Goal: Task Accomplishment & Management: Use online tool/utility

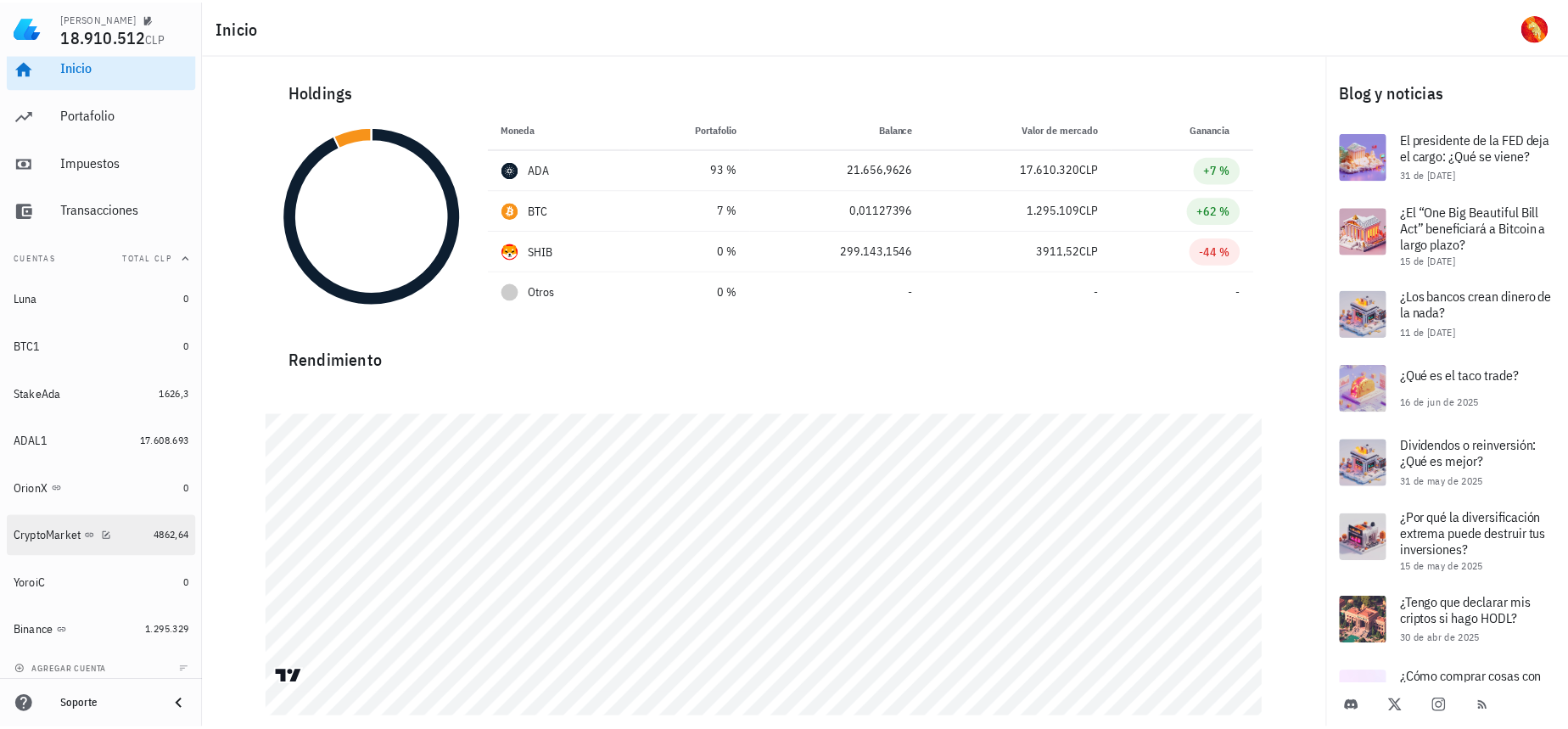
scroll to position [21, 0]
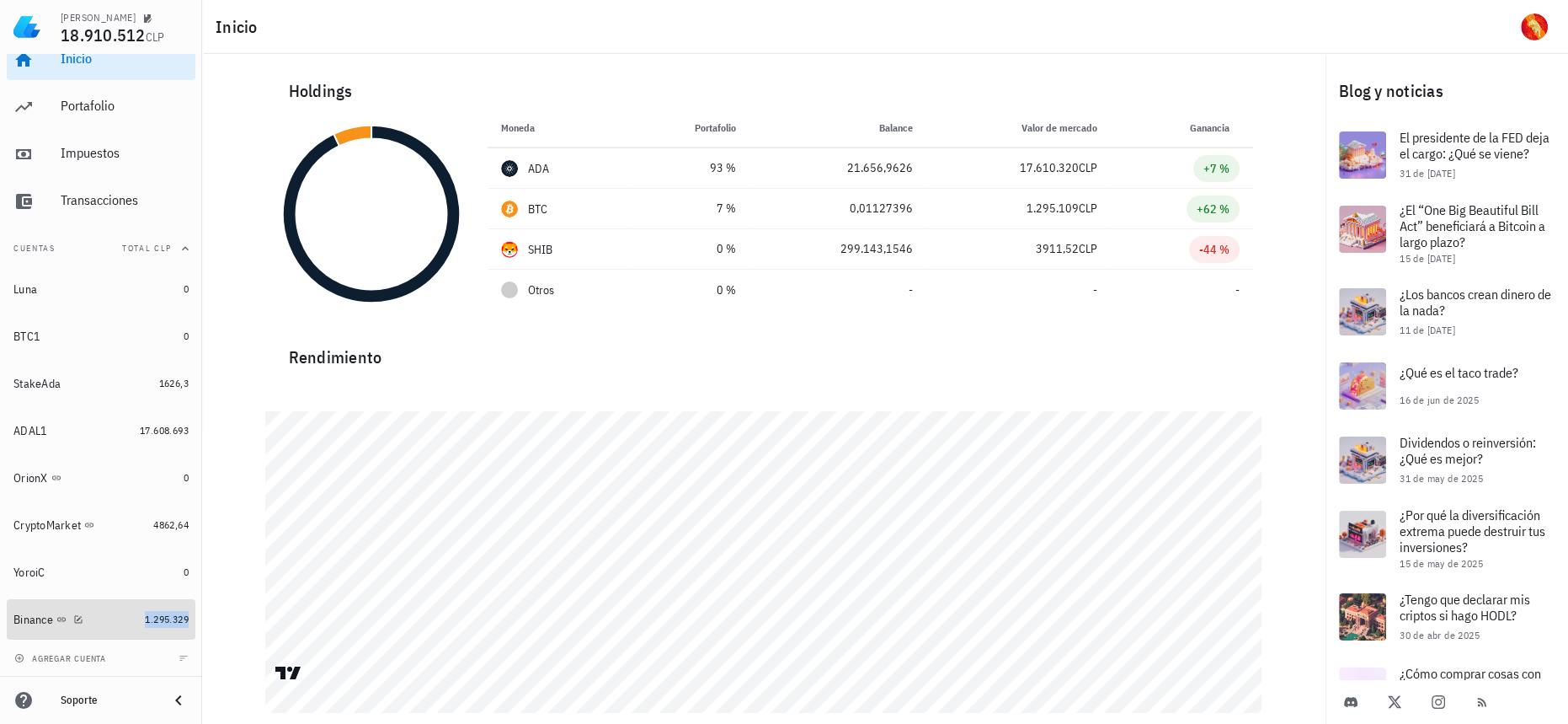
click at [145, 618] on span "1.295.329" at bounding box center [166, 618] width 43 height 13
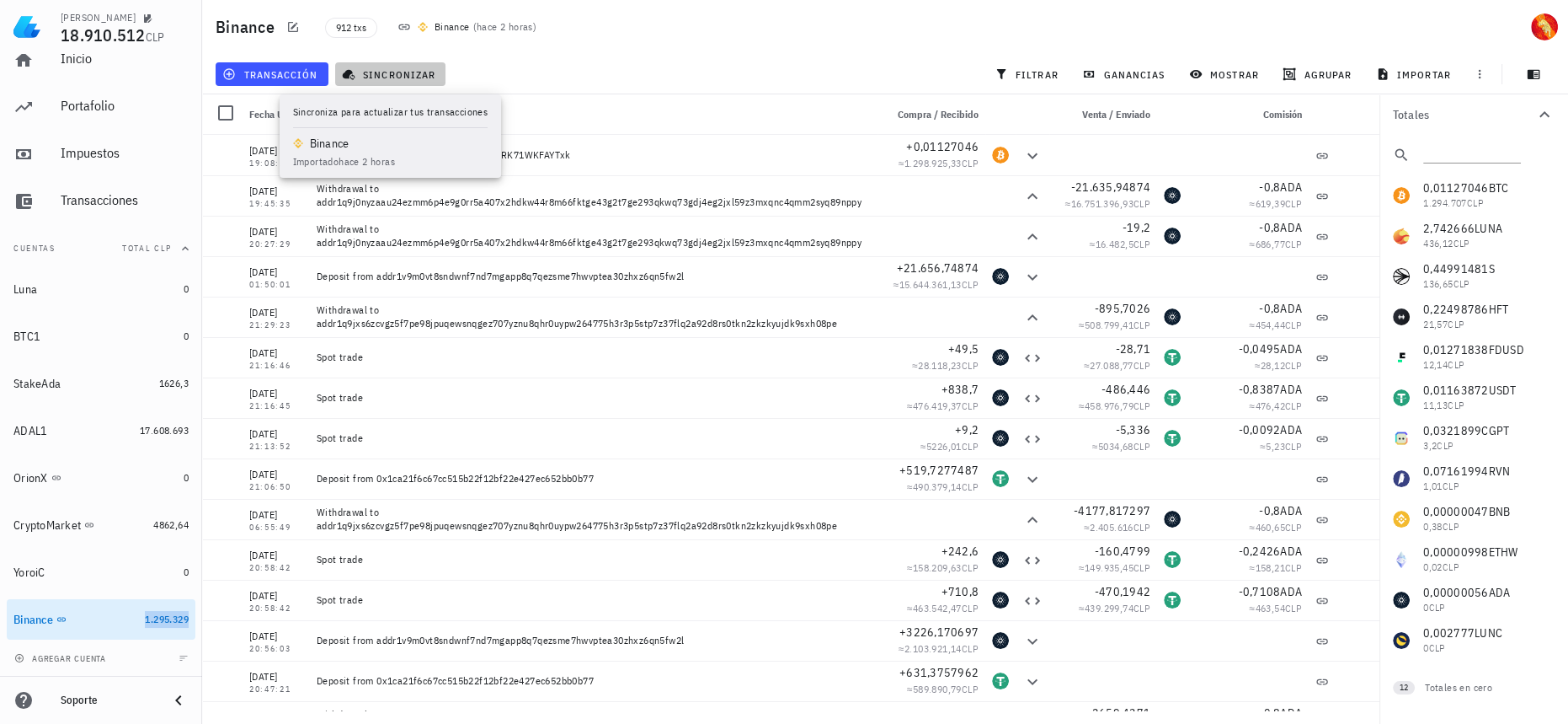
click at [408, 78] on span "sincronizar" at bounding box center [391, 74] width 90 height 14
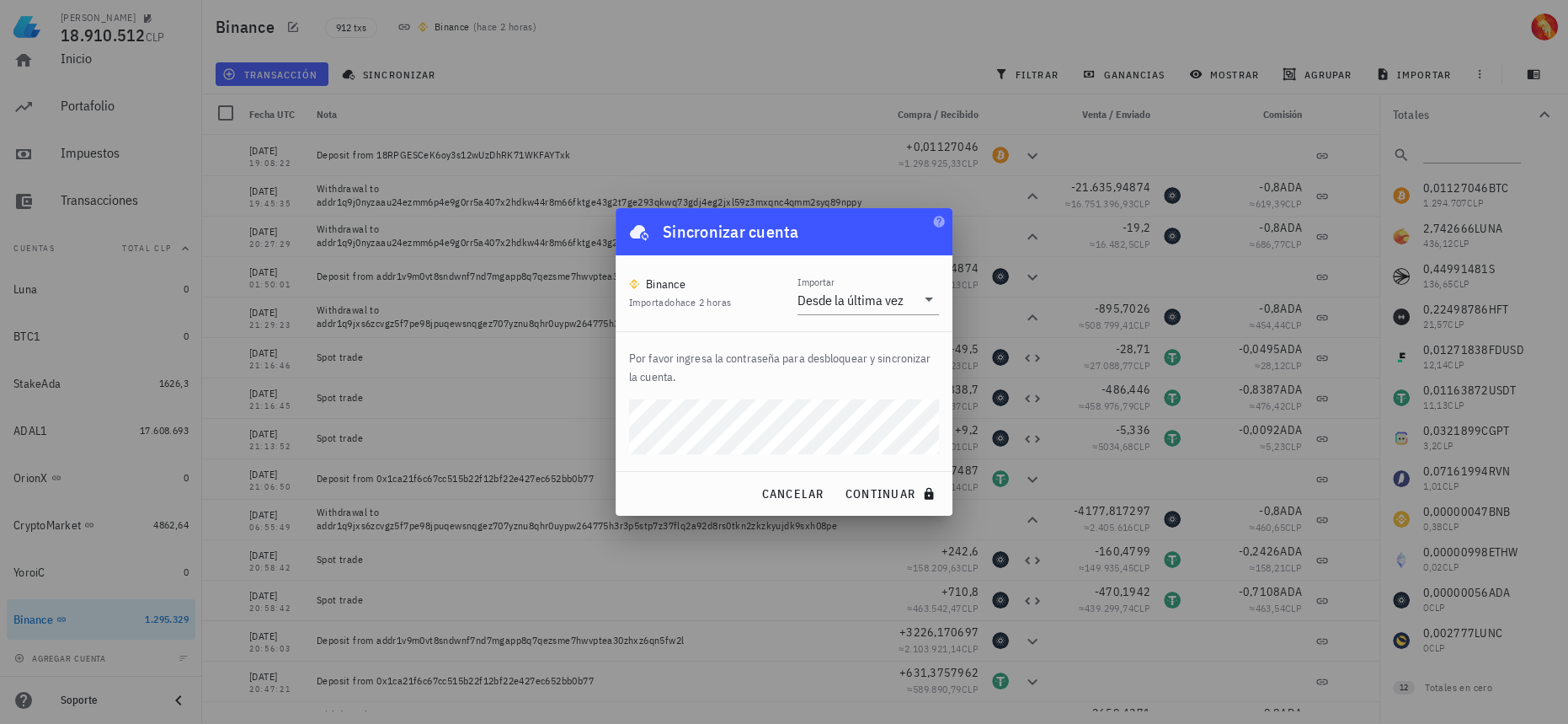
click at [838, 479] on button "continuar" at bounding box center [891, 494] width 108 height 31
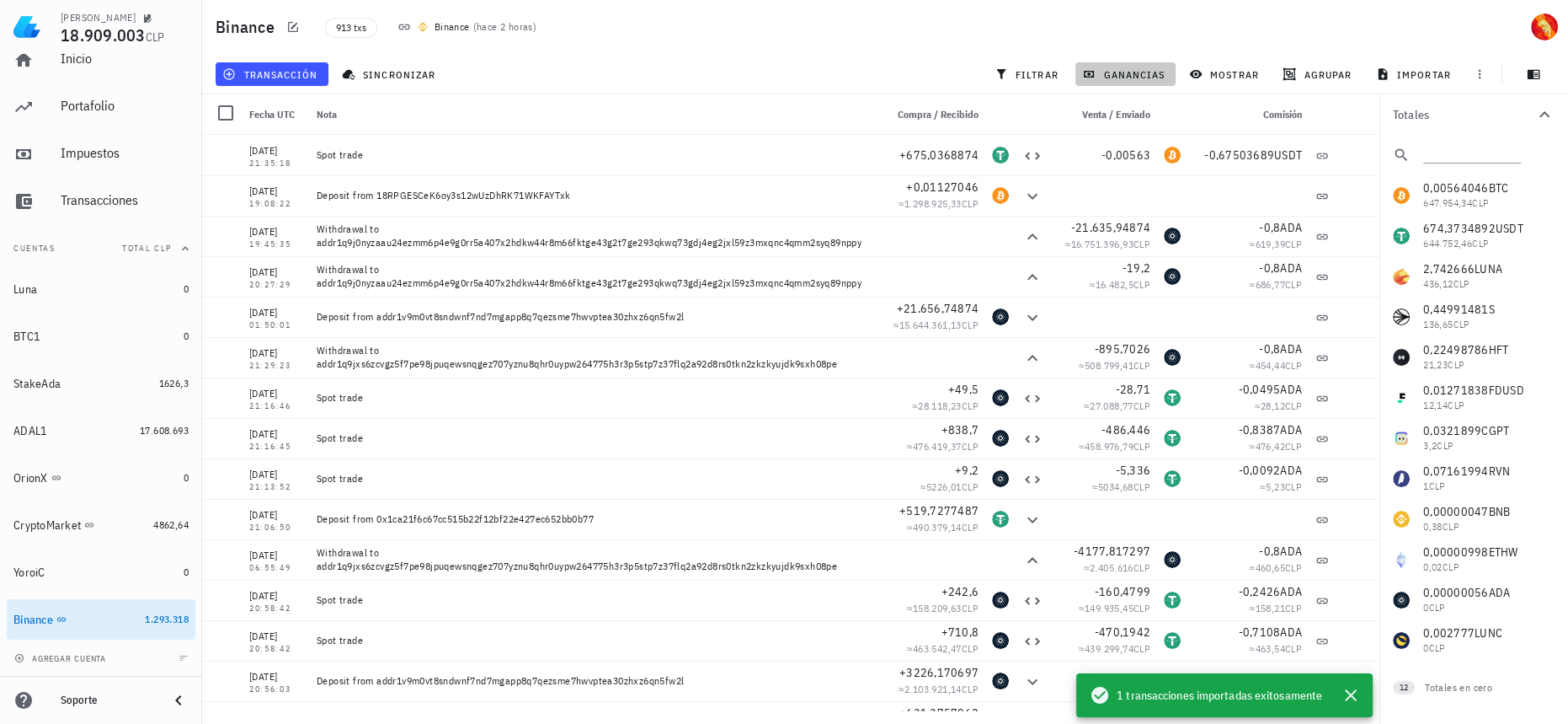
click at [1114, 70] on span "ganancias" at bounding box center [1124, 74] width 79 height 14
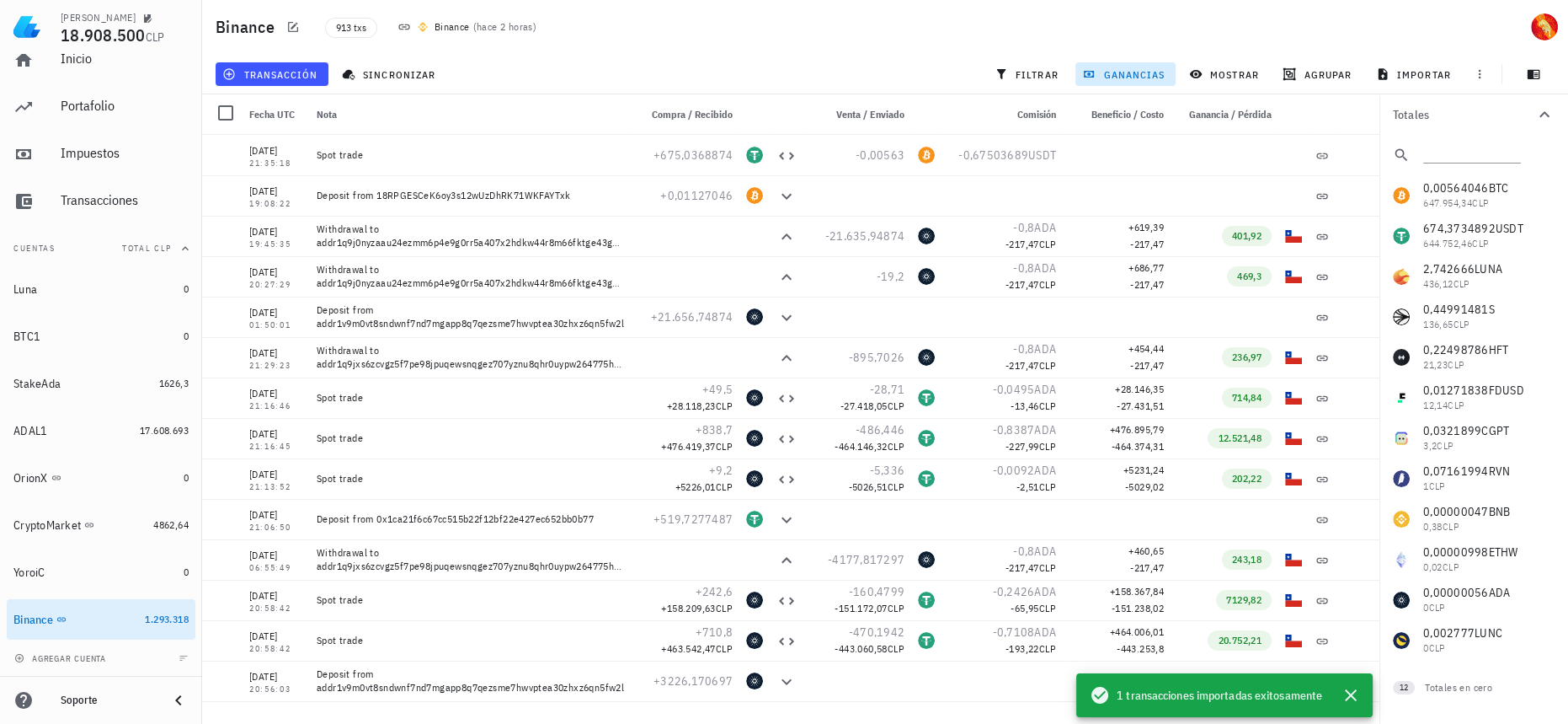
click at [1142, 70] on span "ganancias" at bounding box center [1124, 74] width 79 height 14
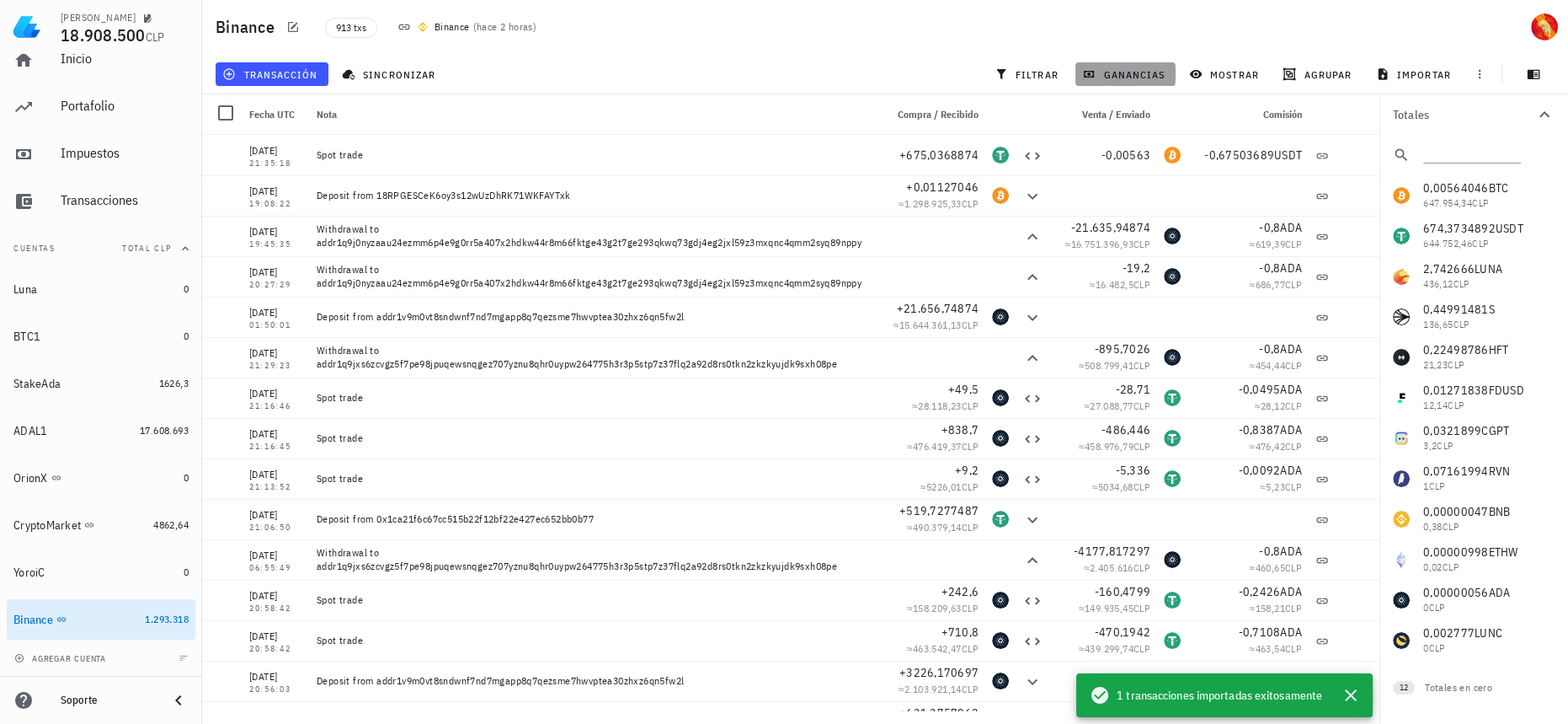
click at [1142, 70] on span "ganancias" at bounding box center [1124, 74] width 79 height 14
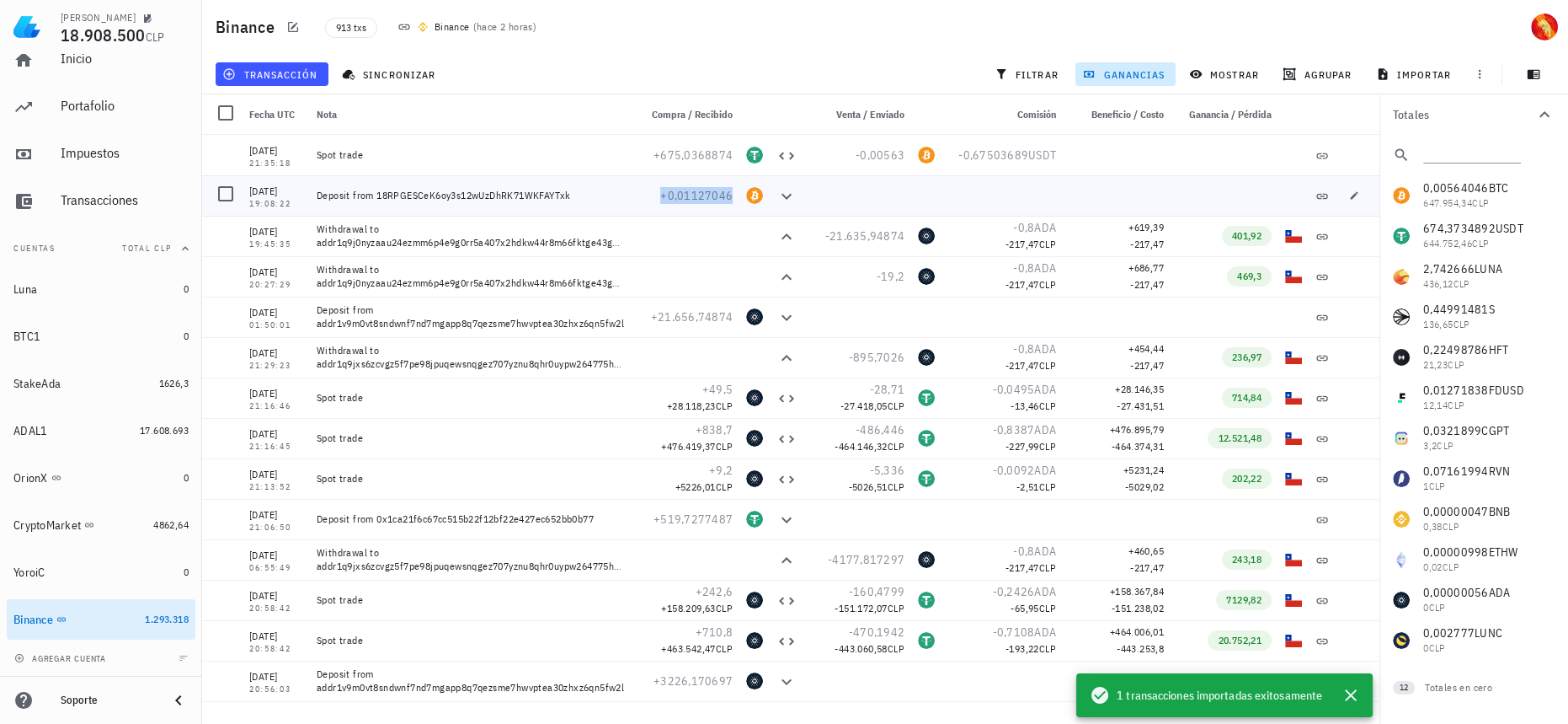
click at [701, 201] on span "+0,01127046" at bounding box center [696, 196] width 72 height 15
click at [117, 112] on div "Portafolio" at bounding box center [124, 106] width 128 height 16
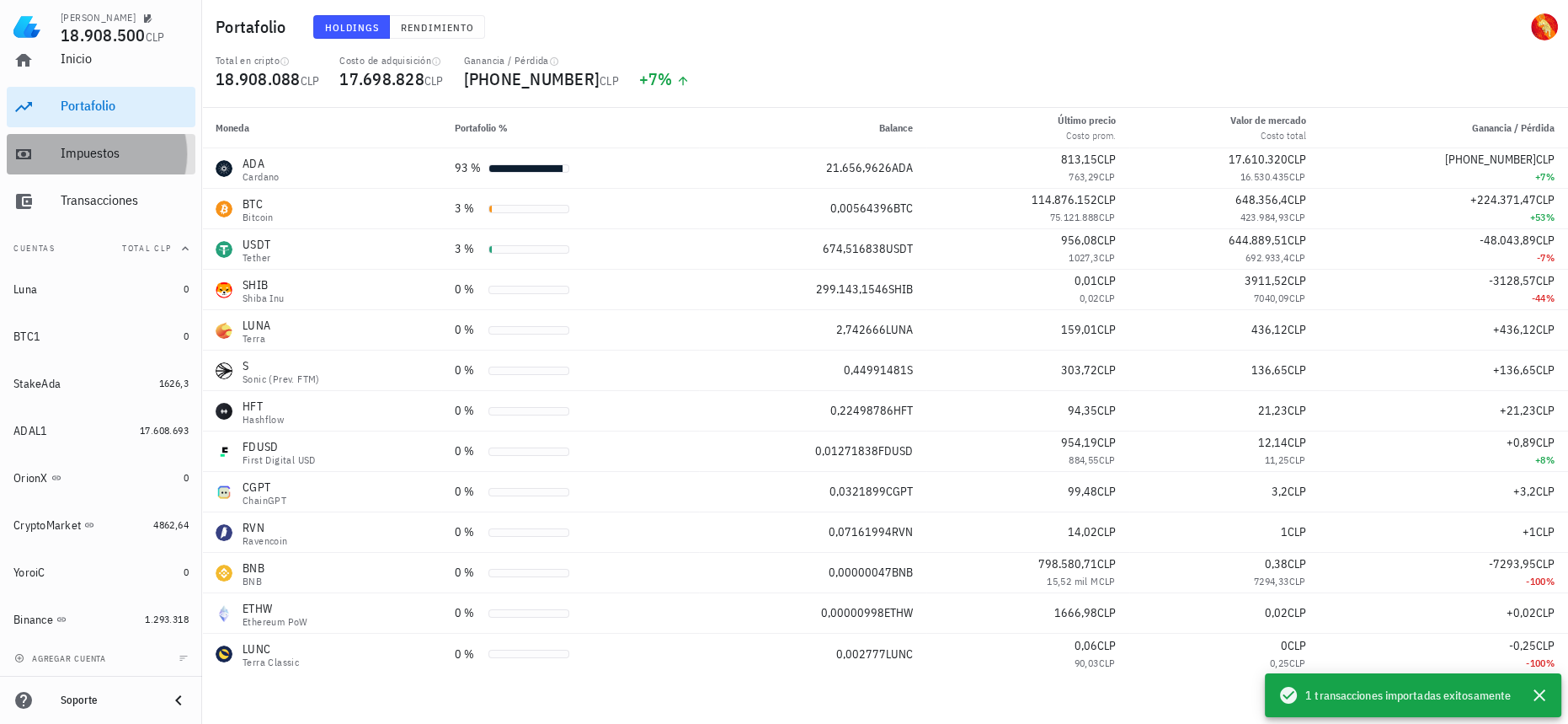
click at [117, 156] on div "Impuestos" at bounding box center [124, 152] width 128 height 16
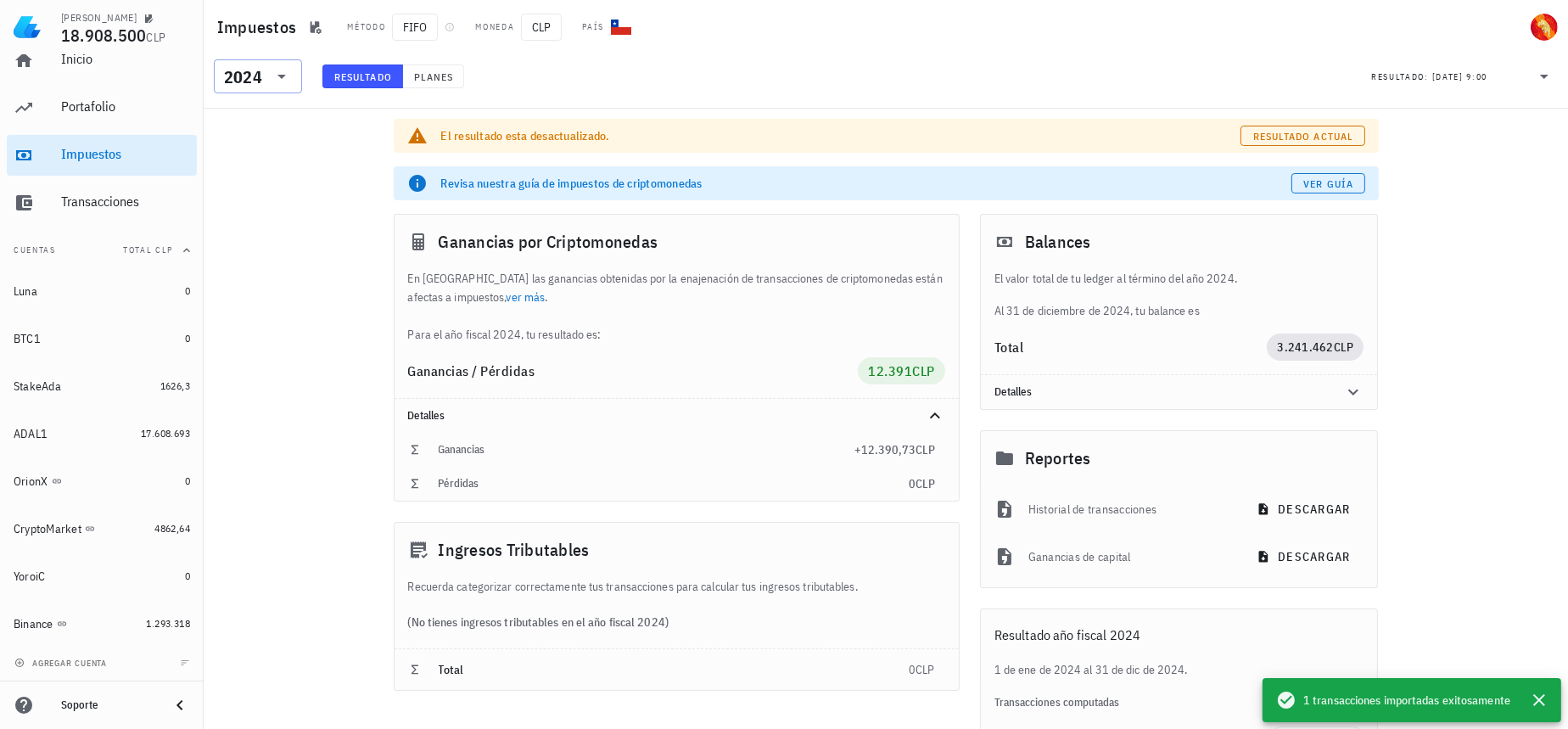
click at [246, 84] on div "2024" at bounding box center [243, 77] width 39 height 17
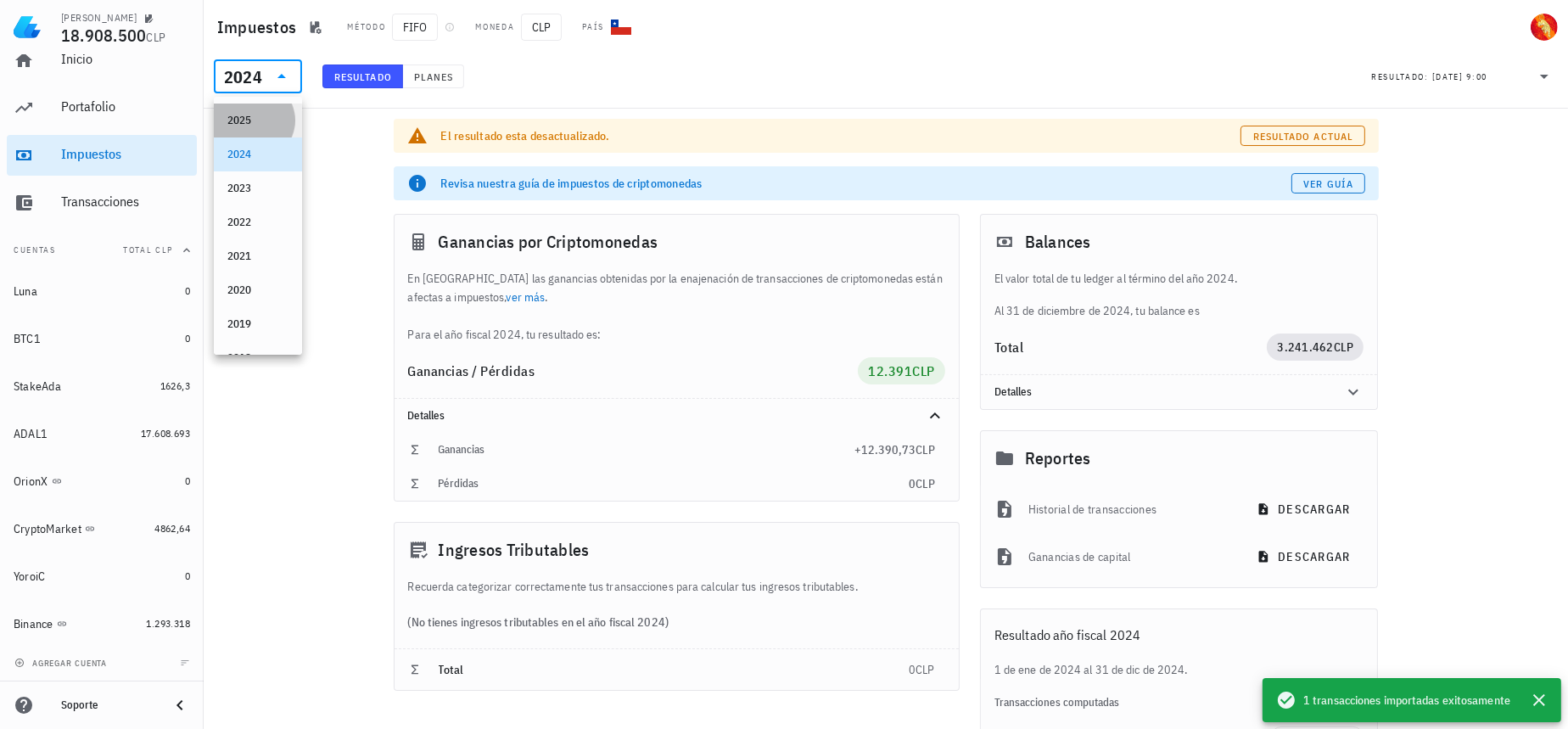
click at [261, 124] on div "2025" at bounding box center [257, 121] width 61 height 14
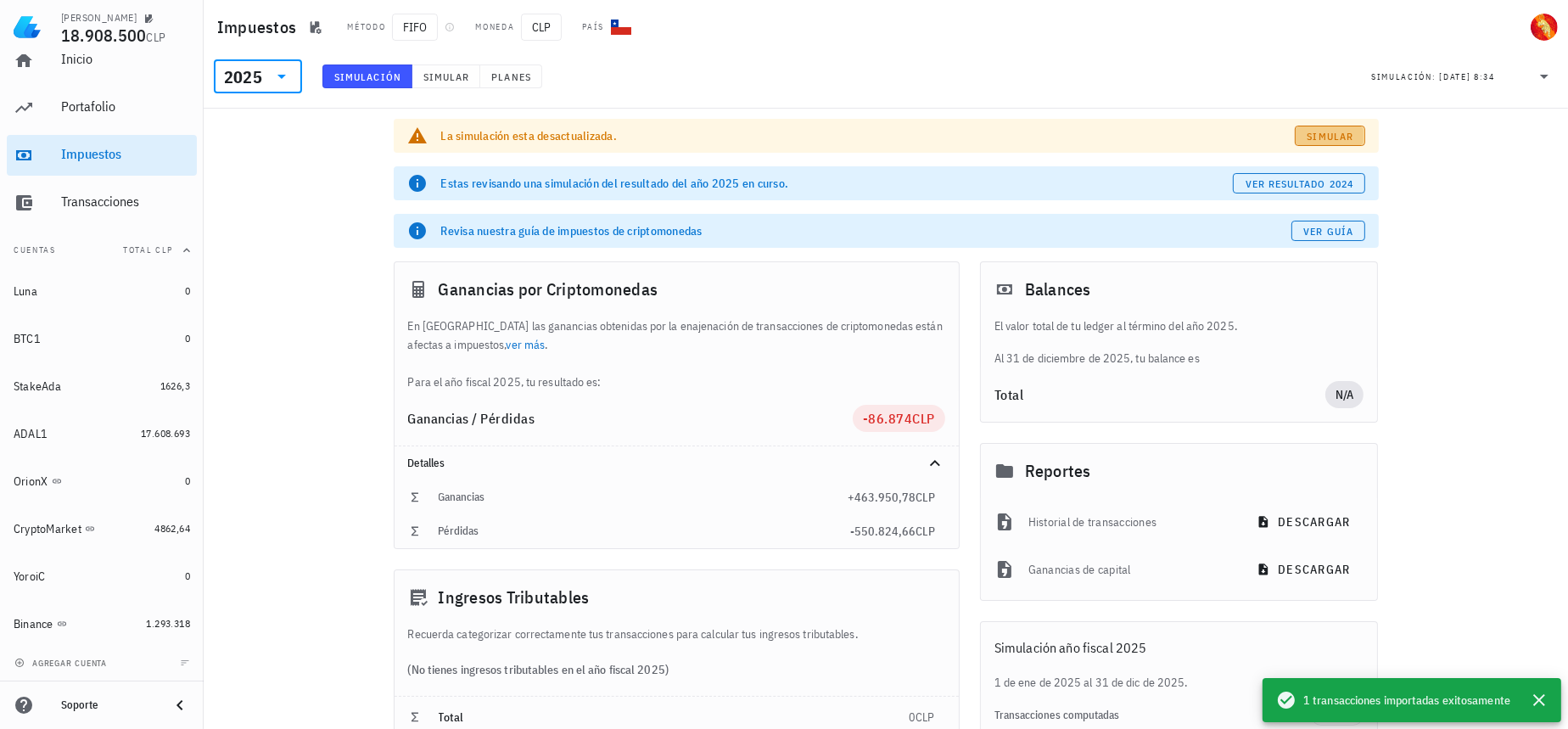
click at [1323, 132] on span "Simular" at bounding box center [1330, 136] width 47 height 13
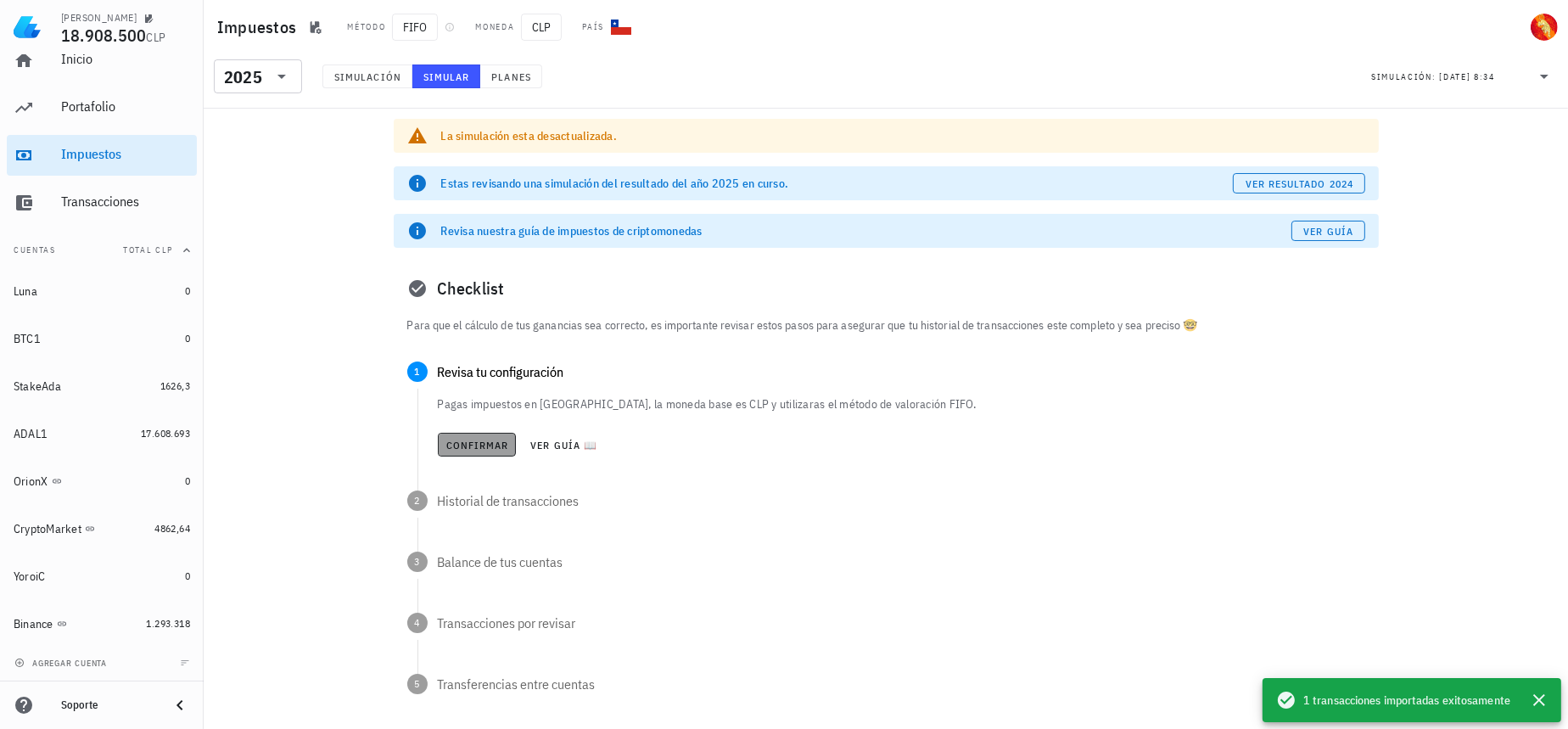
click at [479, 445] on span "Confirmar" at bounding box center [477, 444] width 63 height 13
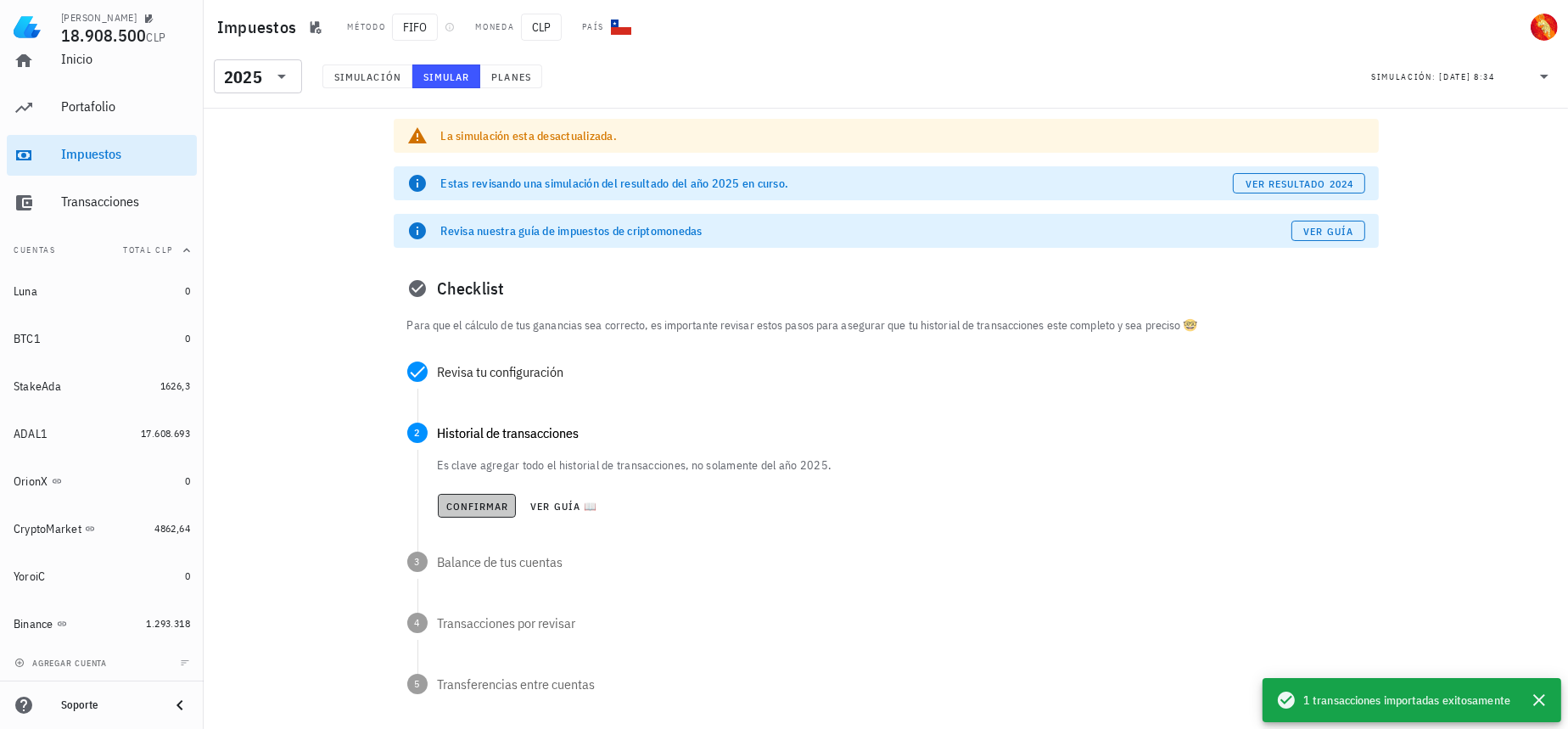
click at [477, 501] on span "Confirmar" at bounding box center [477, 506] width 63 height 13
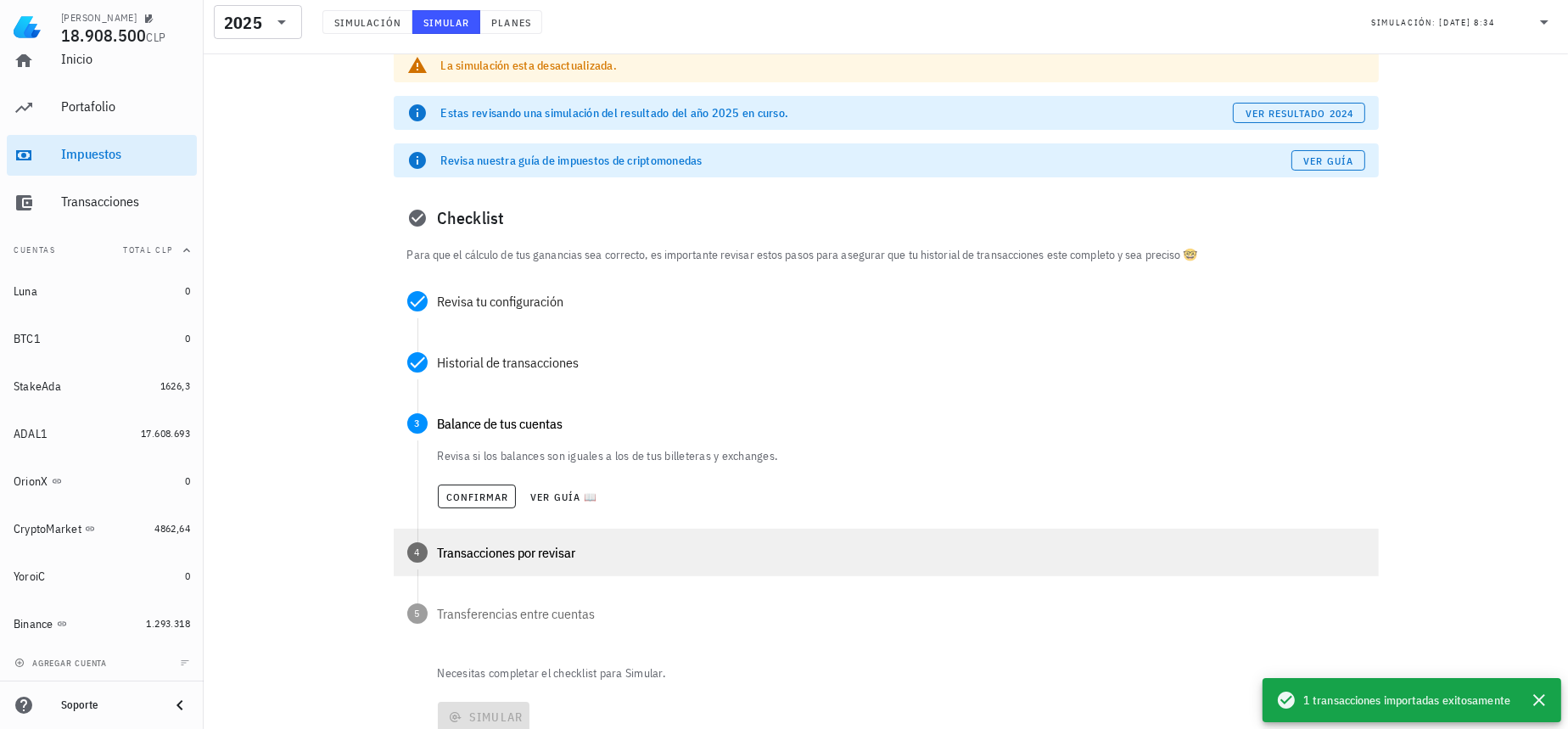
scroll to position [124, 0]
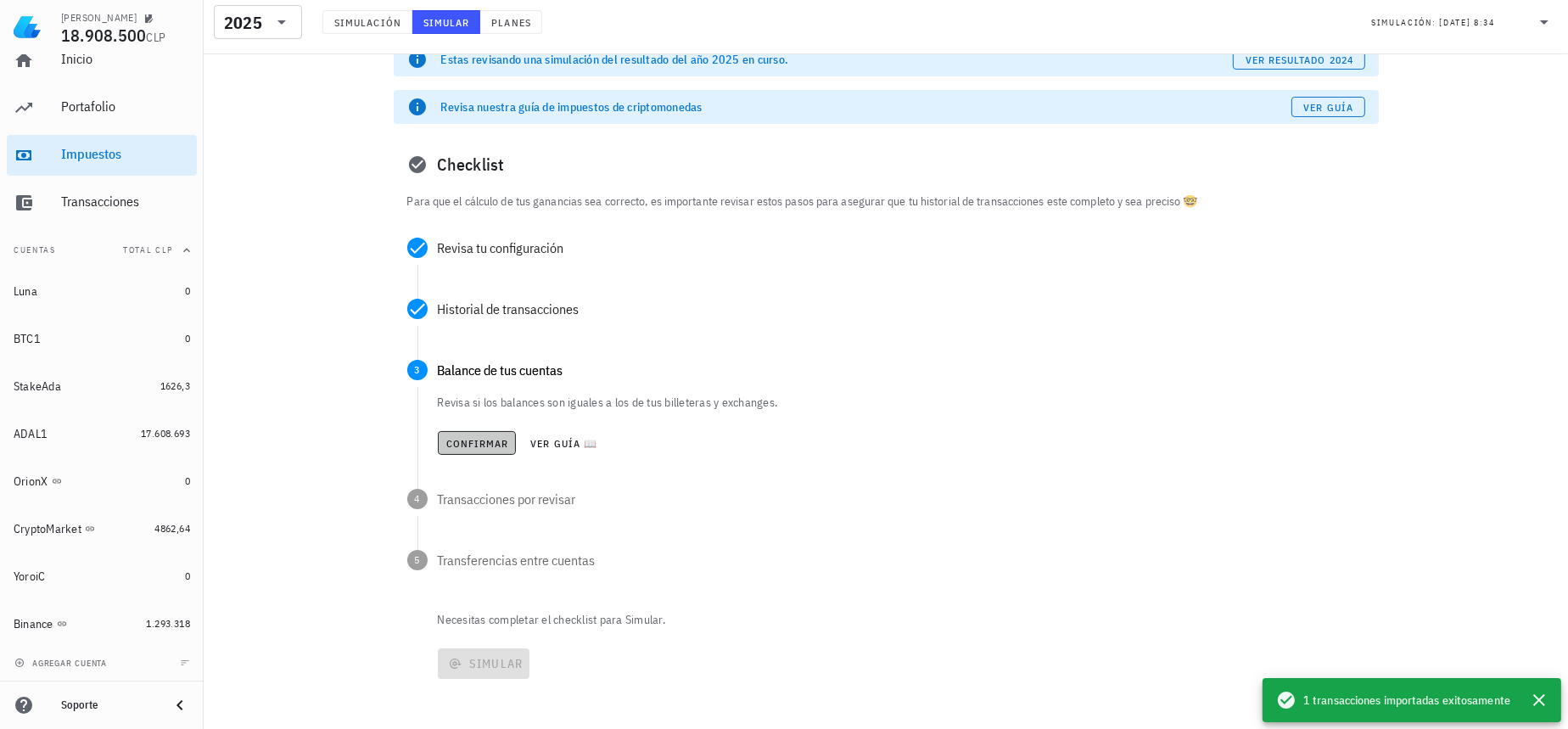
click at [470, 440] on span "Confirmar" at bounding box center [477, 443] width 63 height 13
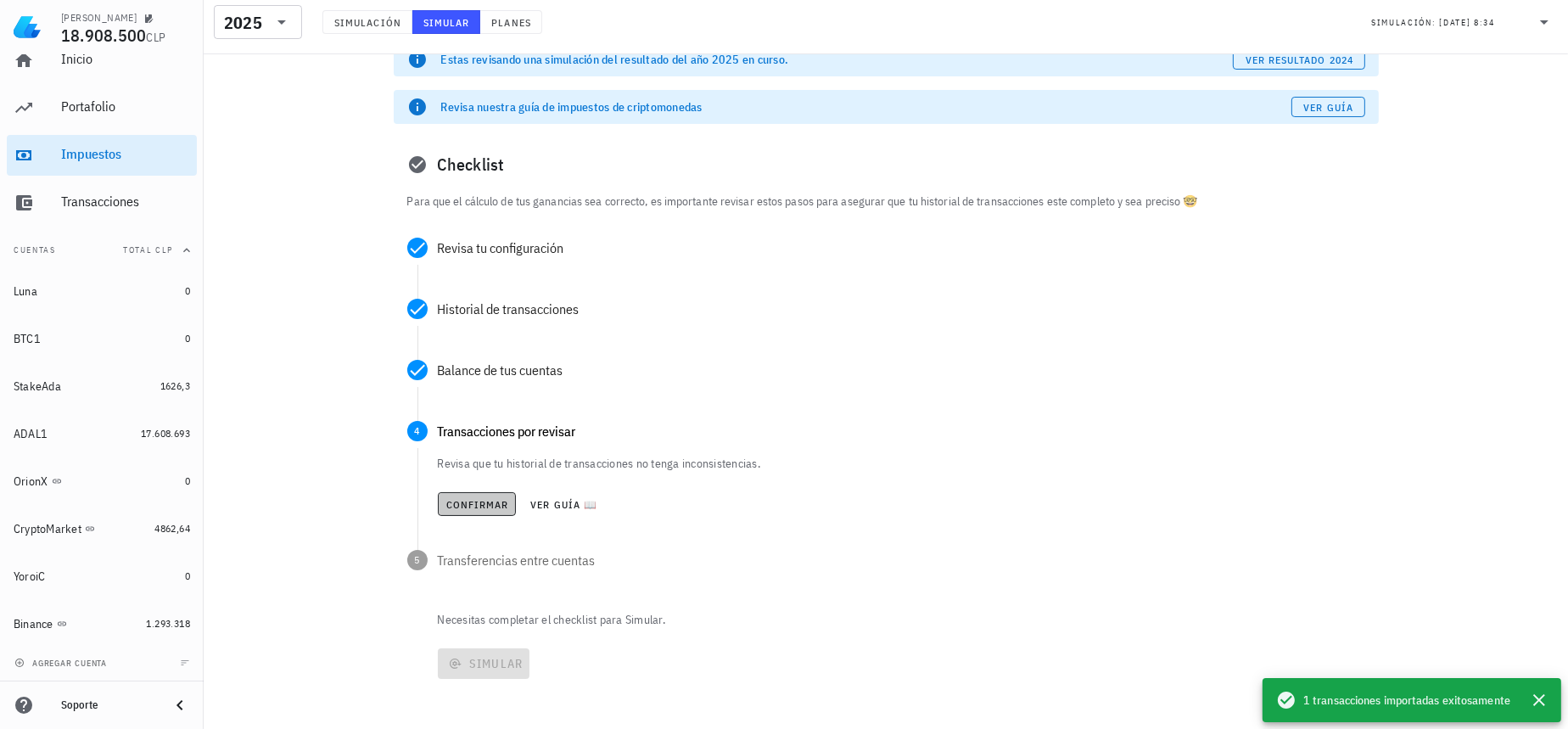
click at [483, 501] on span "Confirmar" at bounding box center [477, 504] width 63 height 13
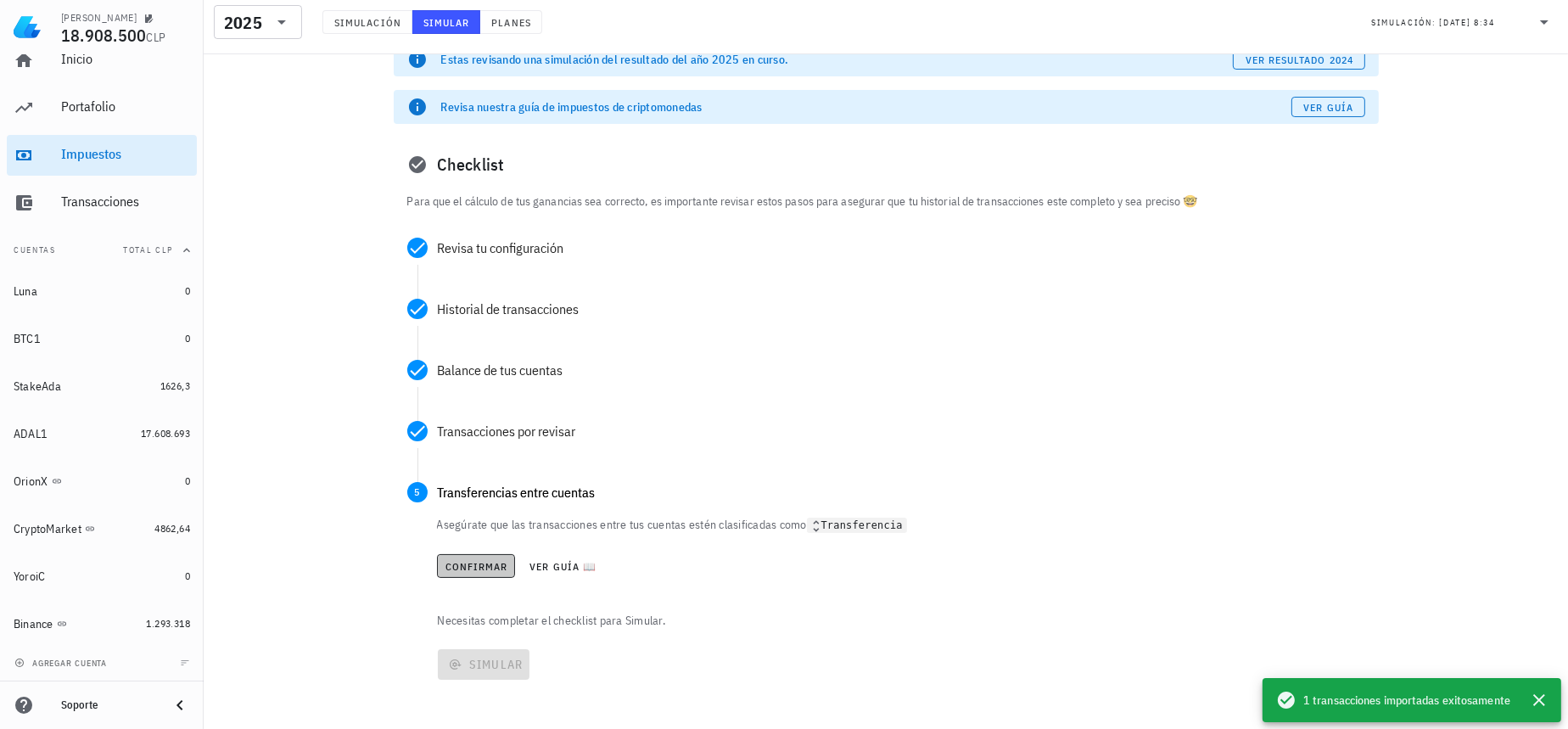
click at [485, 560] on span "Confirmar" at bounding box center [476, 566] width 63 height 13
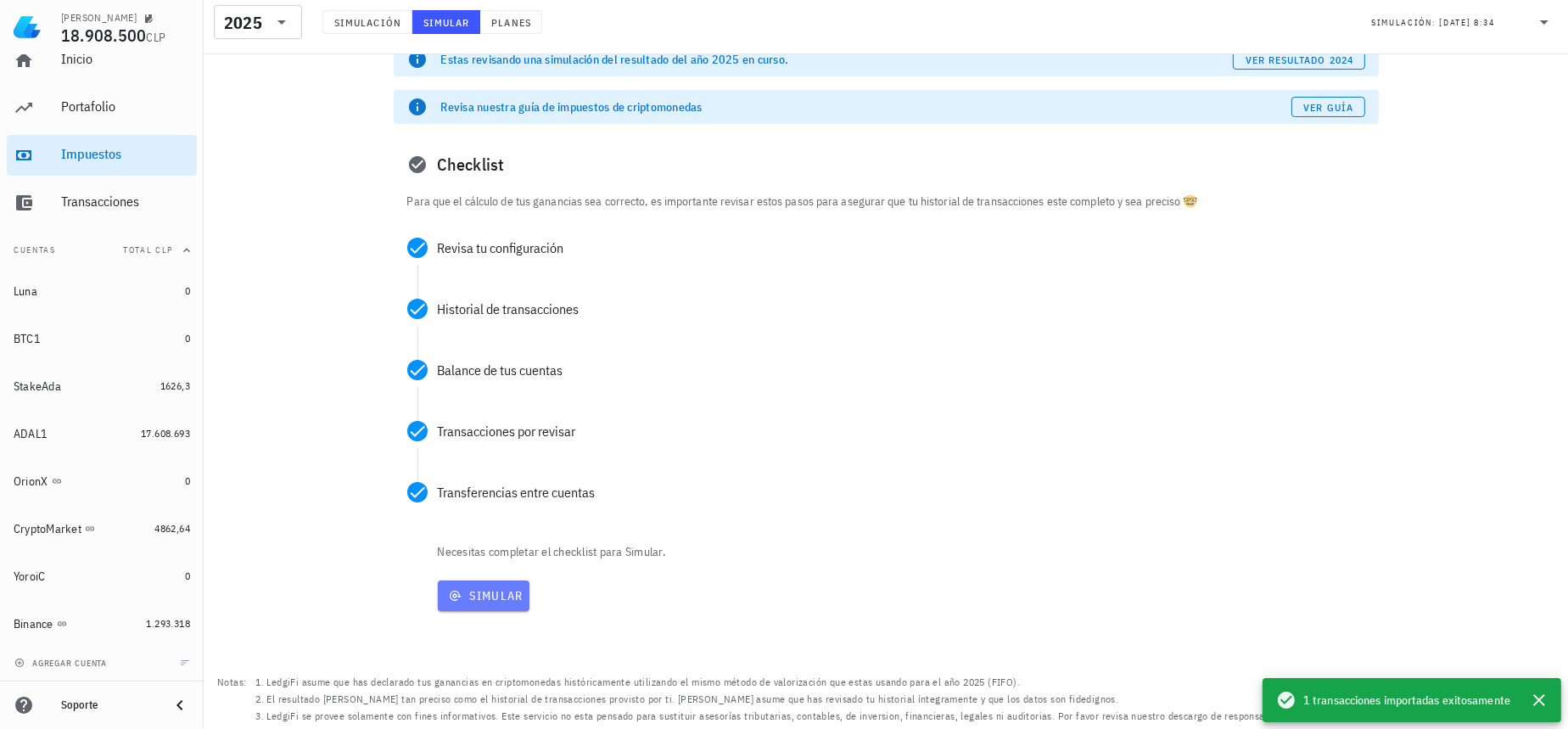
click at [494, 596] on span "Simular" at bounding box center [484, 596] width 79 height 15
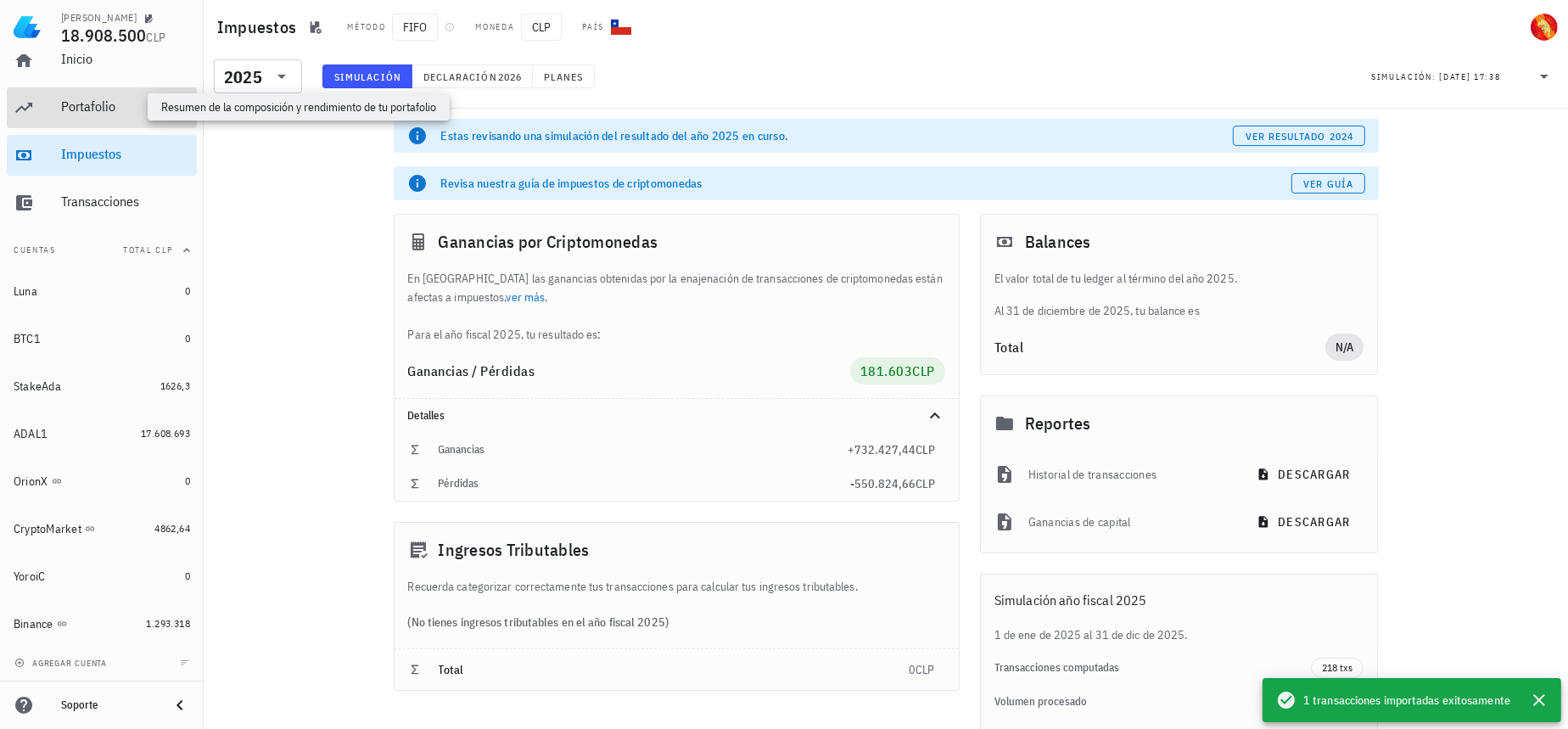
click at [118, 99] on div "Portafolio" at bounding box center [125, 106] width 129 height 16
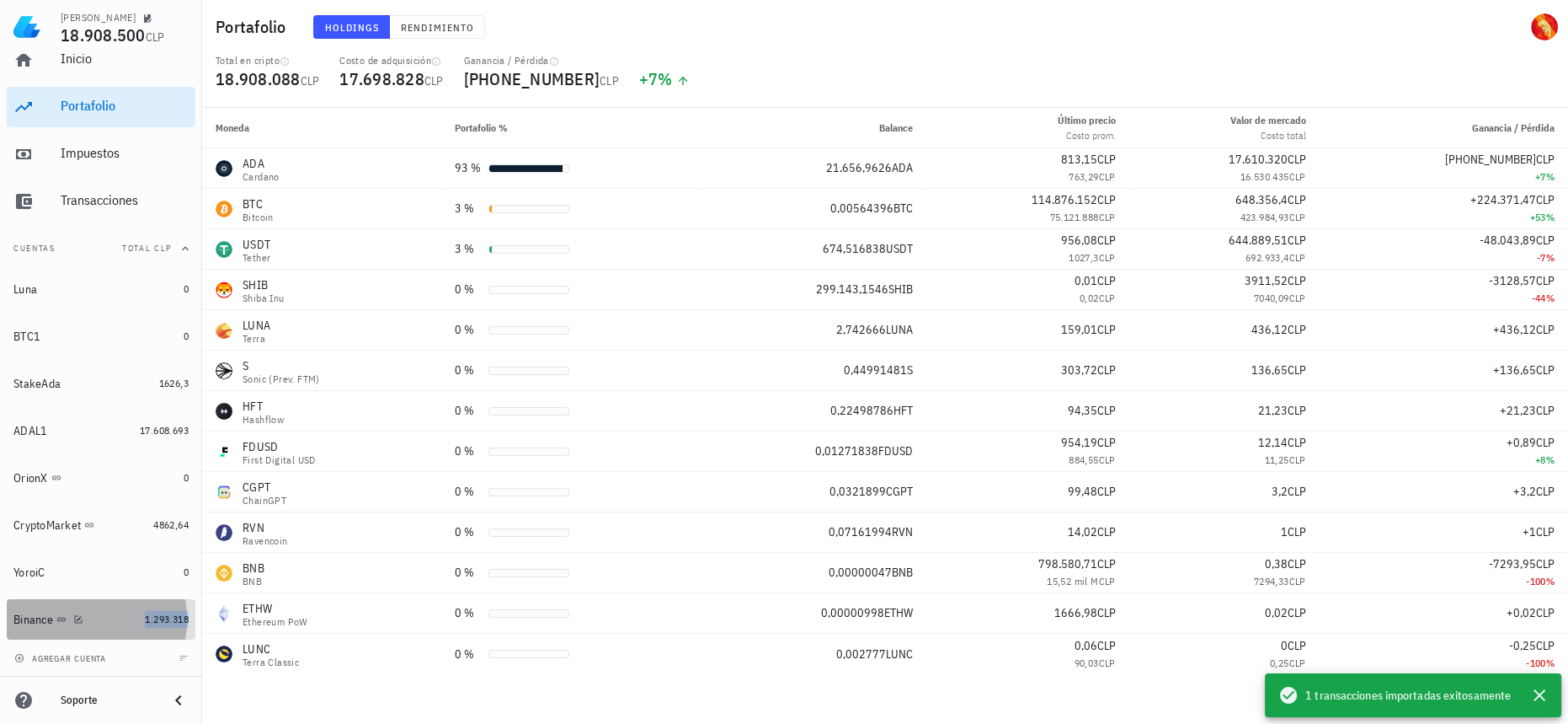
click at [145, 616] on span "1.293.318" at bounding box center [166, 618] width 43 height 13
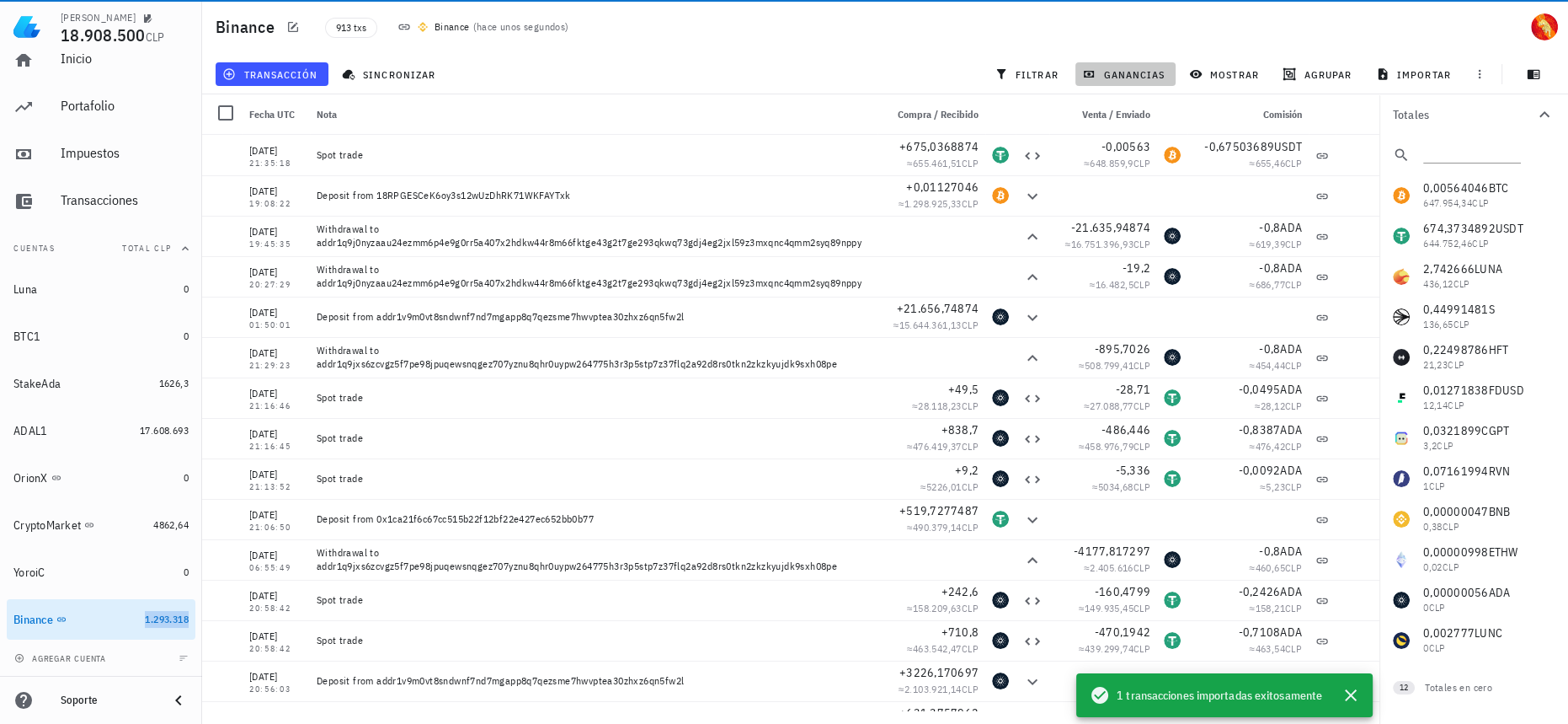
click at [1136, 67] on span "ganancias" at bounding box center [1124, 74] width 79 height 14
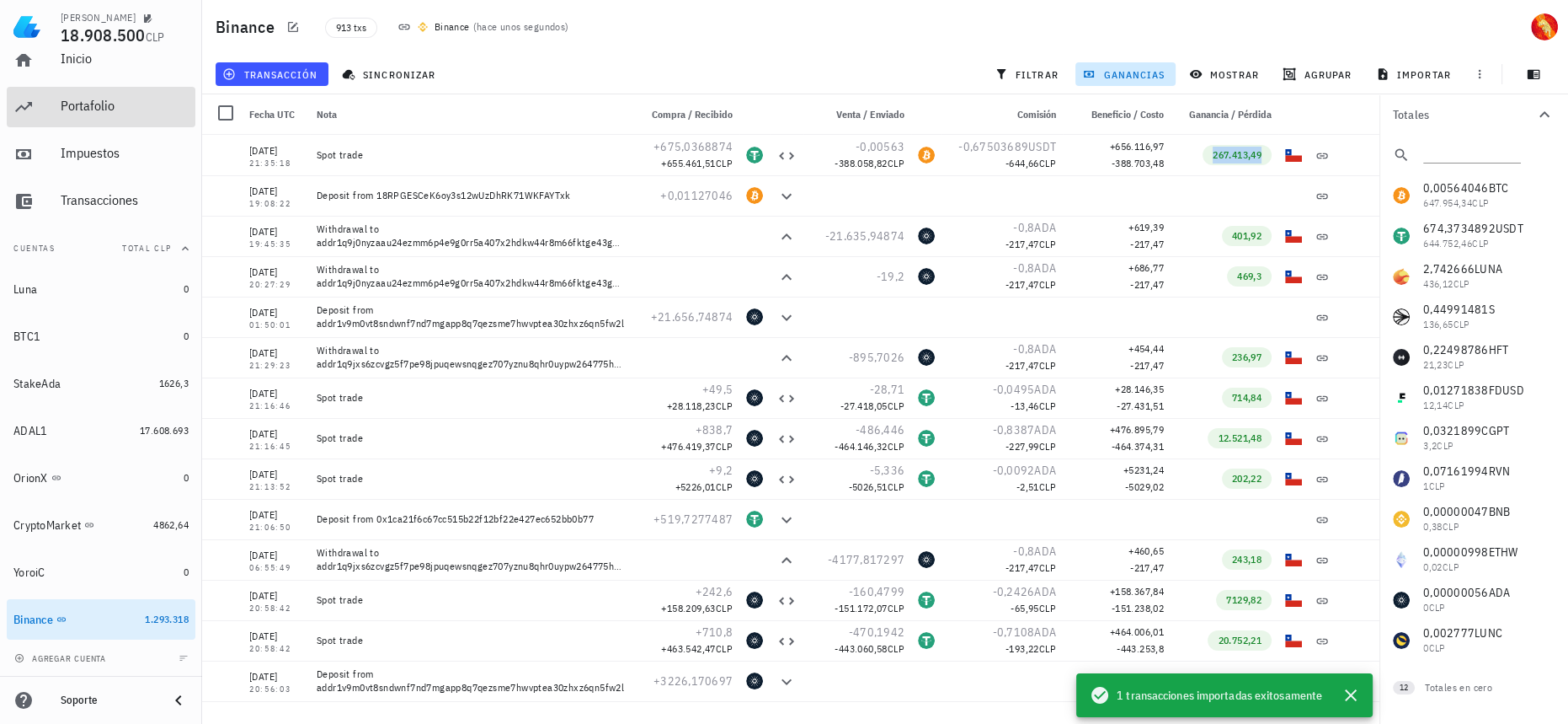
click at [79, 98] on div "Portafolio" at bounding box center [124, 106] width 128 height 16
